Goal: Task Accomplishment & Management: Complete application form

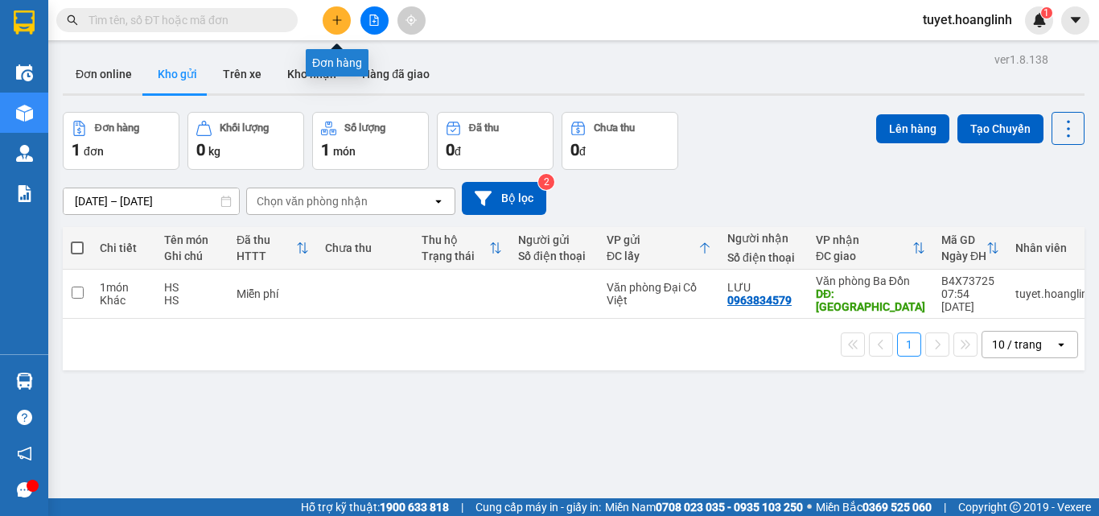
click at [335, 20] on icon "plus" at bounding box center [336, 19] width 11 height 11
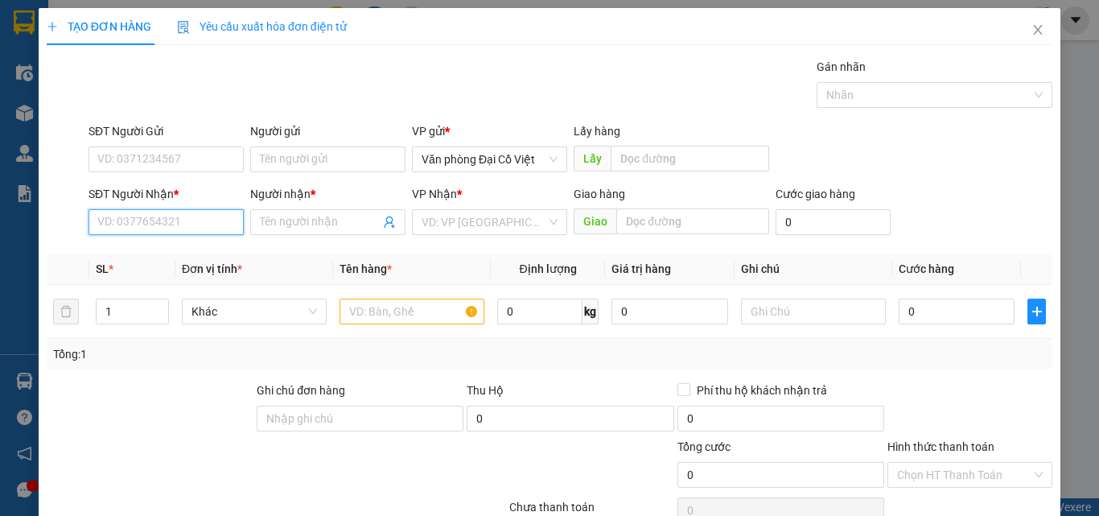
click at [128, 225] on input "SĐT Người Nhận *" at bounding box center [165, 222] width 155 height 26
click at [170, 258] on div "0914699544 - A VĂN" at bounding box center [164, 254] width 134 height 18
type input "0914699544"
type input "A VĂN"
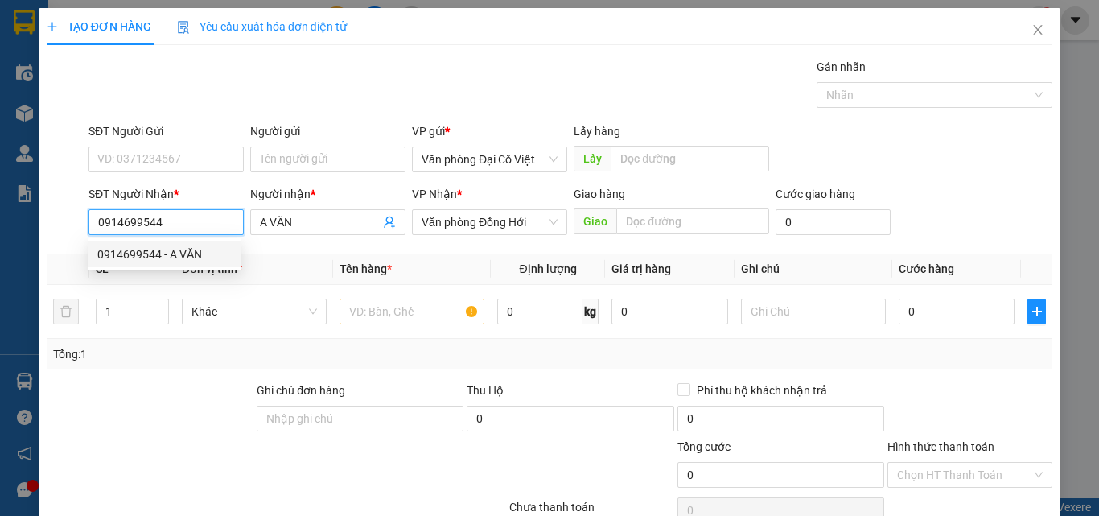
type input "70.000"
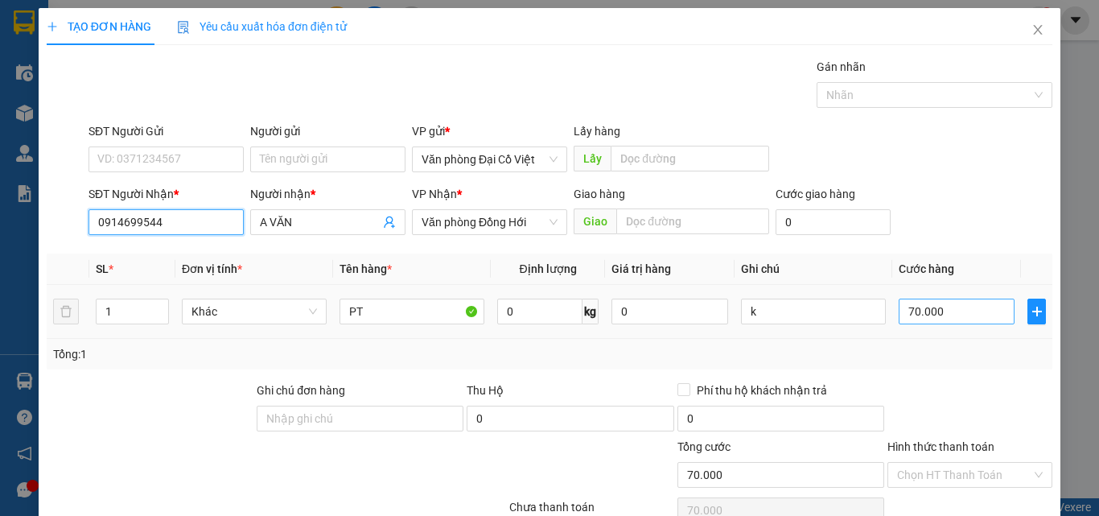
type input "0914699544"
click at [945, 317] on input "70.000" at bounding box center [956, 311] width 116 height 26
type input "1"
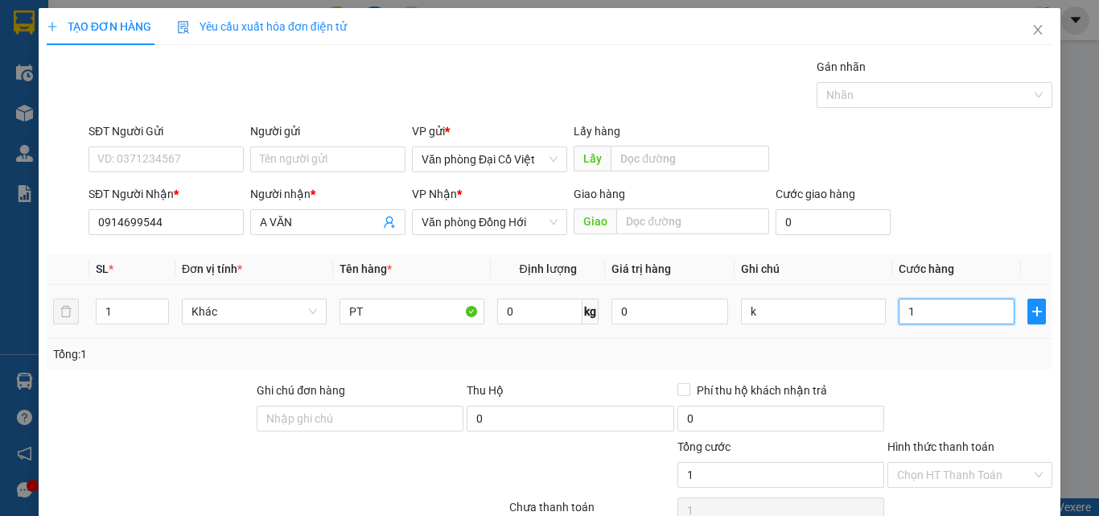
type input "10"
type input "100"
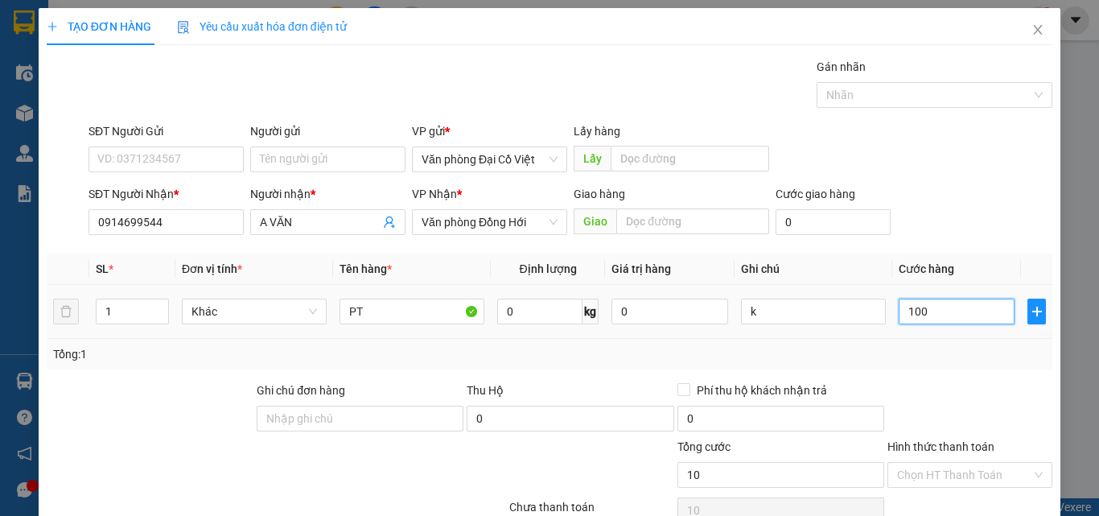
type input "100"
type input "100.000"
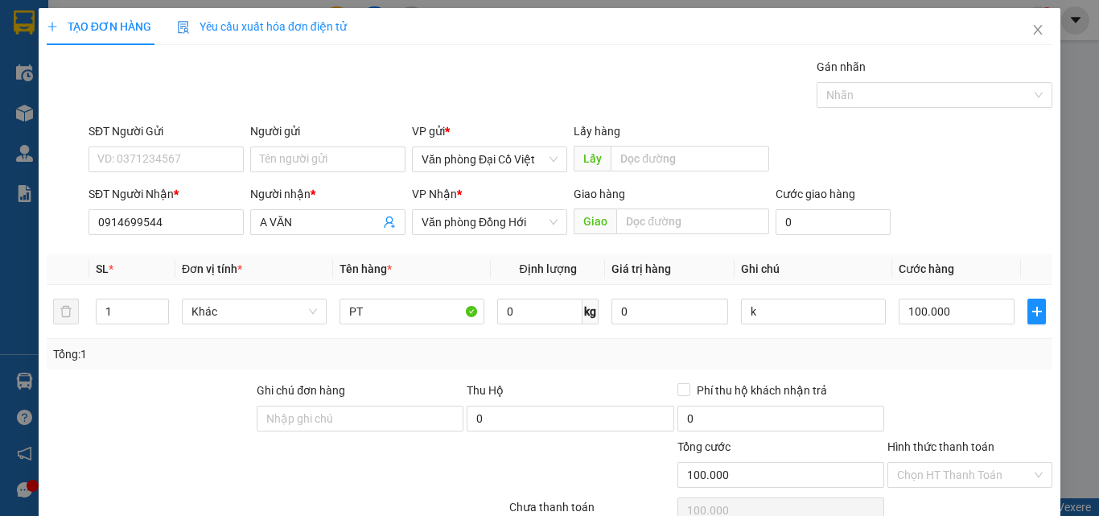
click at [927, 365] on div "Tổng: 1" at bounding box center [549, 354] width 1005 height 31
drag, startPoint x: 127, startPoint y: 317, endPoint x: 80, endPoint y: 322, distance: 47.0
click at [80, 323] on tr "1 Khác PT 0 kg 0 k 100.000" at bounding box center [549, 312] width 1005 height 54
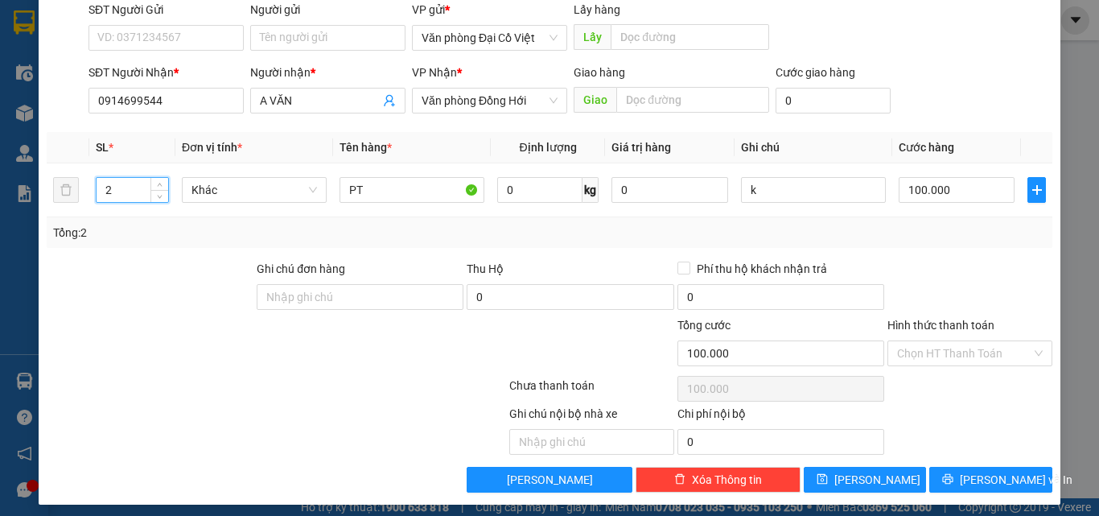
scroll to position [129, 0]
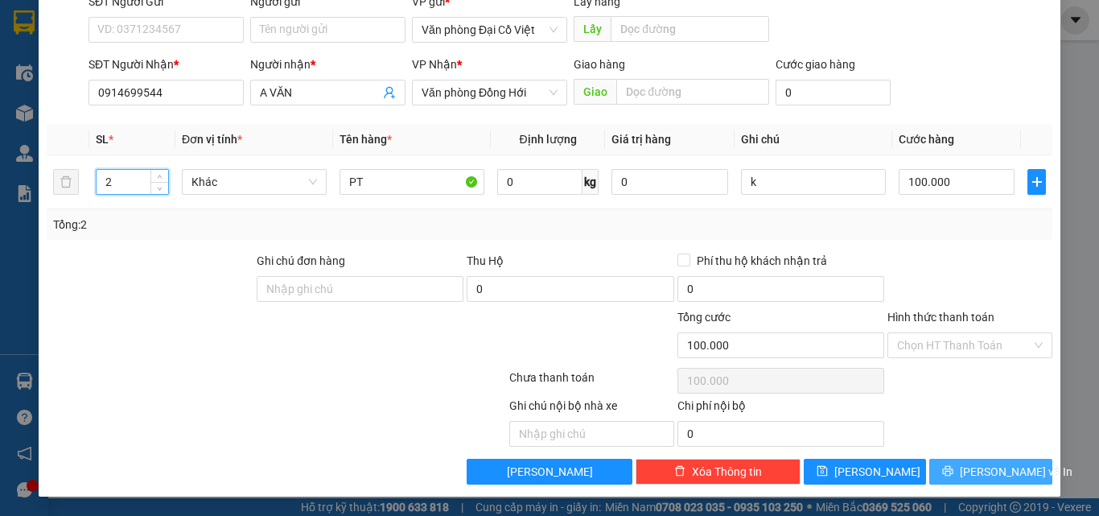
type input "2"
click at [949, 469] on icon "printer" at bounding box center [948, 471] width 10 height 10
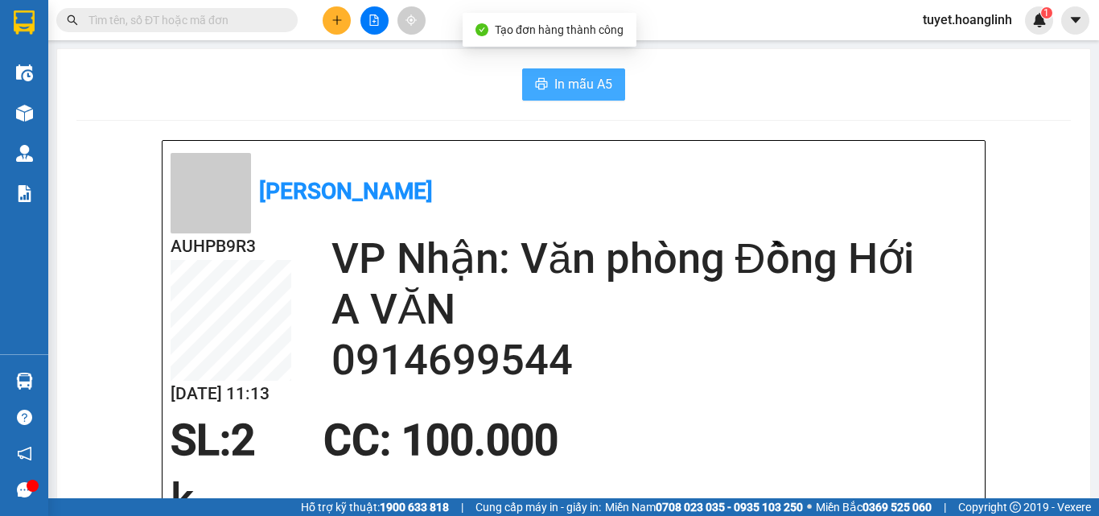
click at [575, 77] on span "In mẫu A5" at bounding box center [583, 84] width 58 height 20
click at [560, 85] on span "In mẫu A5" at bounding box center [583, 84] width 58 height 20
click at [123, 20] on input "text" at bounding box center [183, 20] width 190 height 18
